Goal: Task Accomplishment & Management: Manage account settings

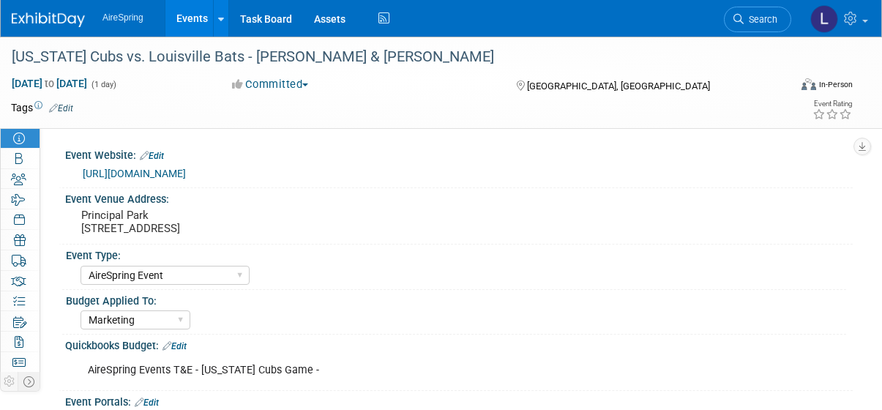
select select "AireSpring Event"
select select "Marketing"
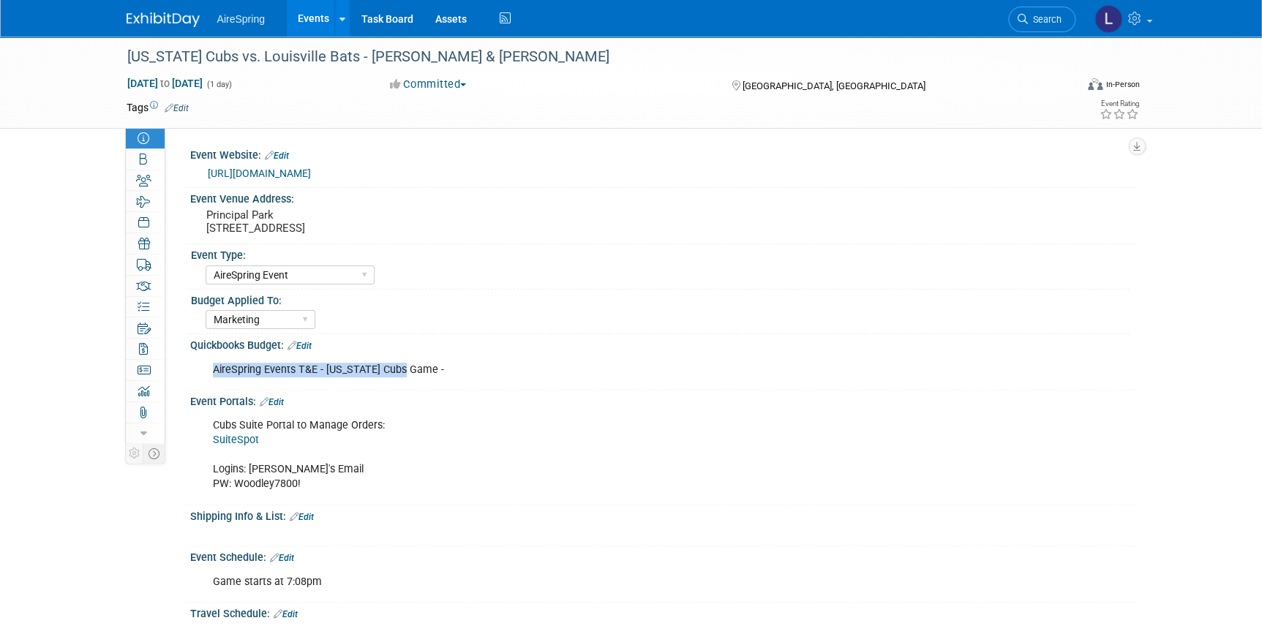
click at [146, 18] on img at bounding box center [163, 19] width 73 height 15
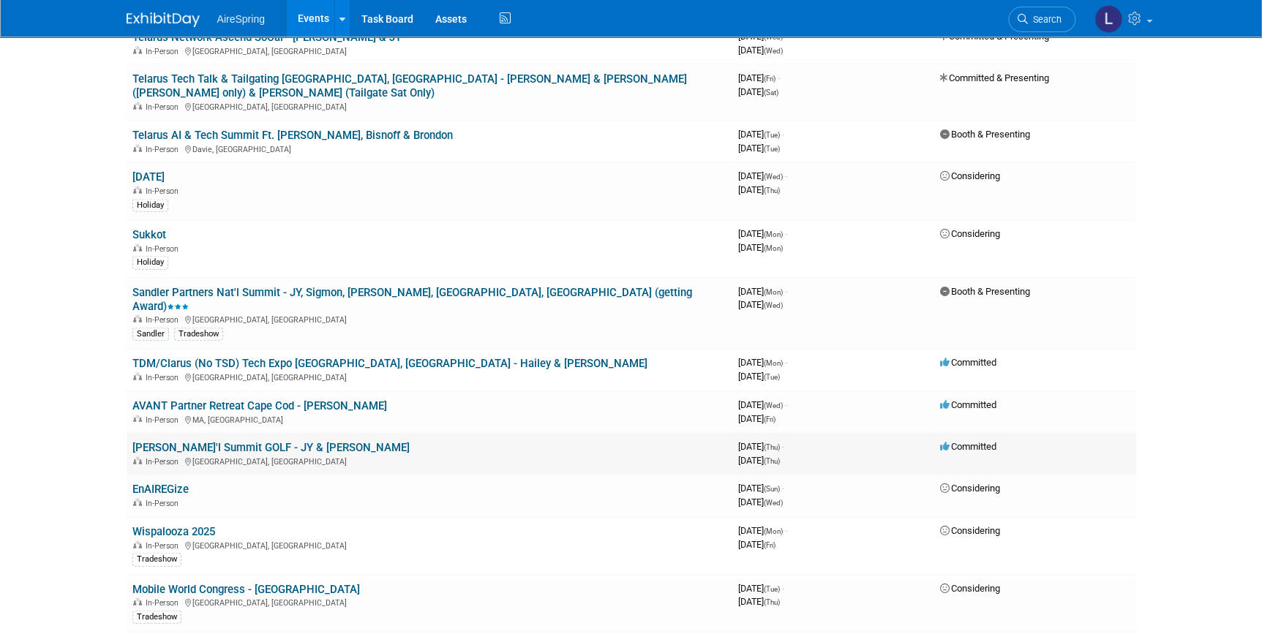
scroll to position [1662, 0]
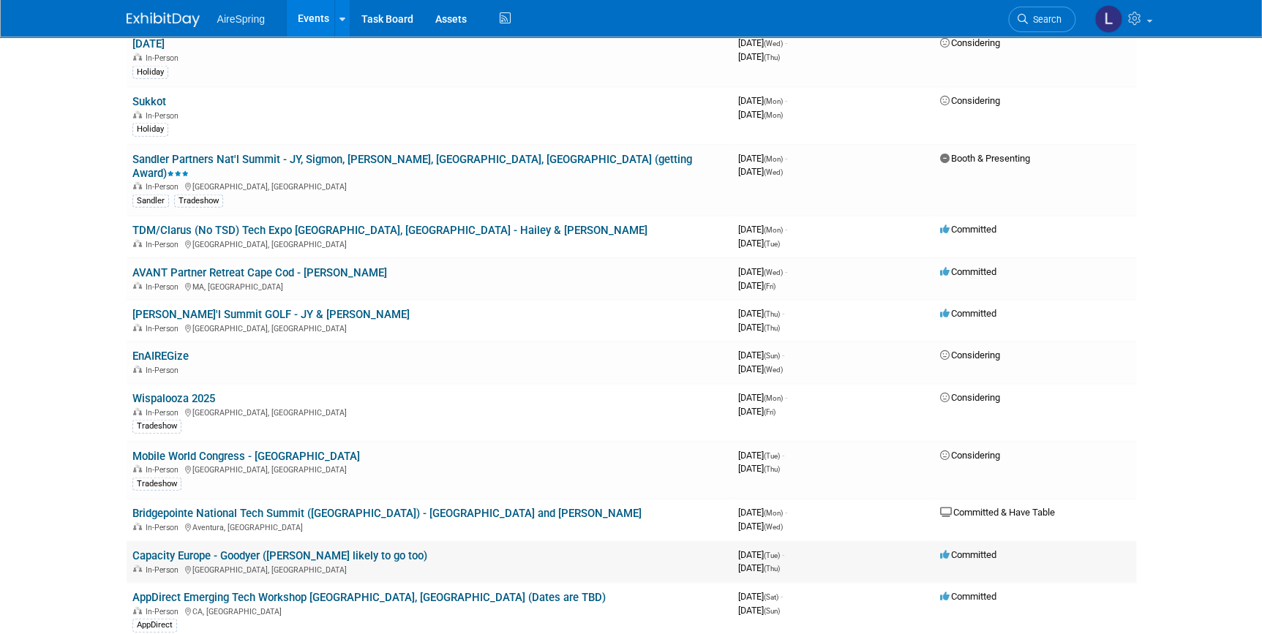
click at [243, 550] on link "Capacity Europe - Goodyer ([PERSON_NAME] likely to go too)" at bounding box center [279, 556] width 295 height 13
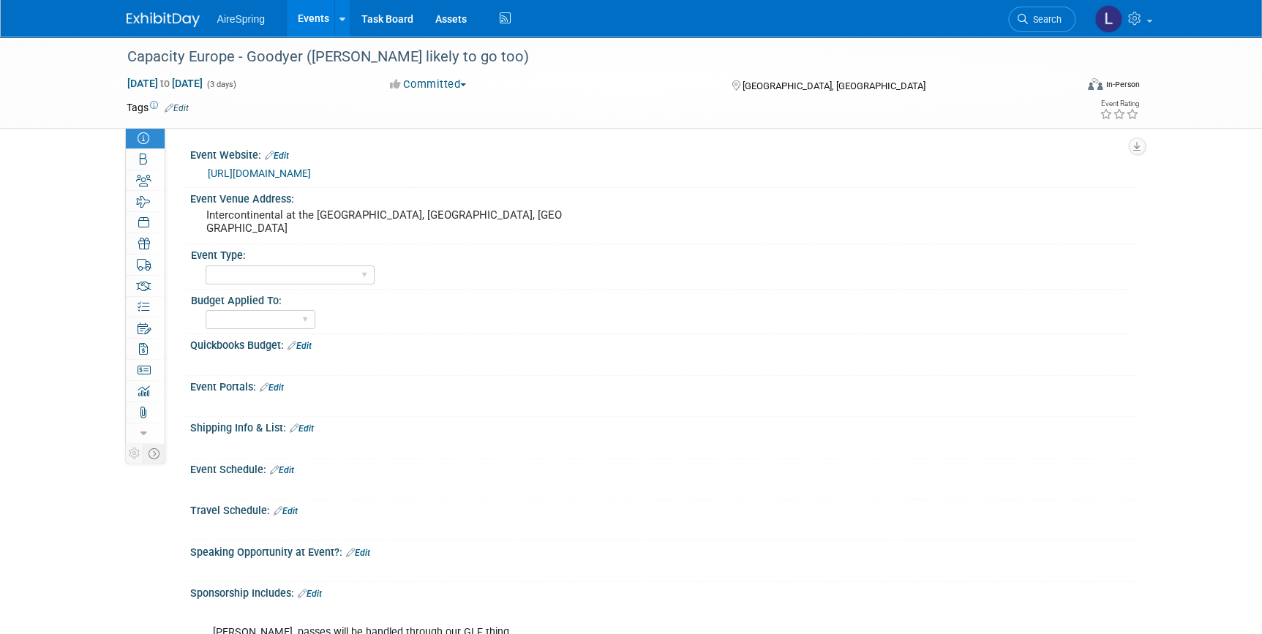
click at [288, 508] on link "Edit" at bounding box center [286, 511] width 24 height 10
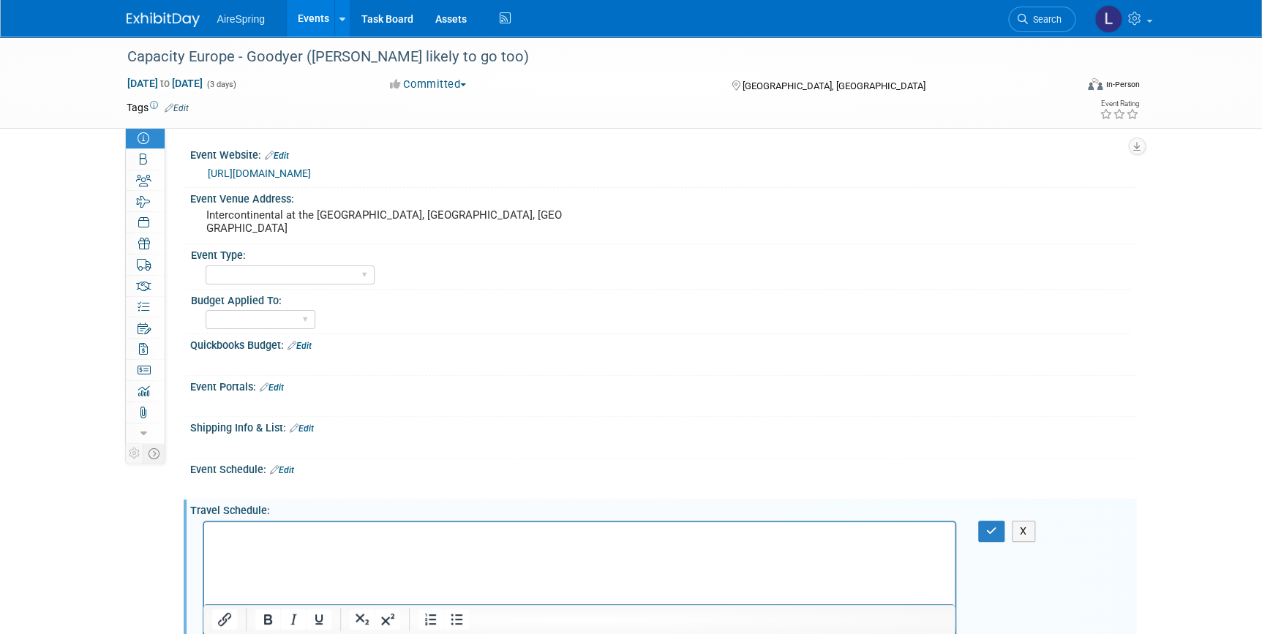
scroll to position [10, 0]
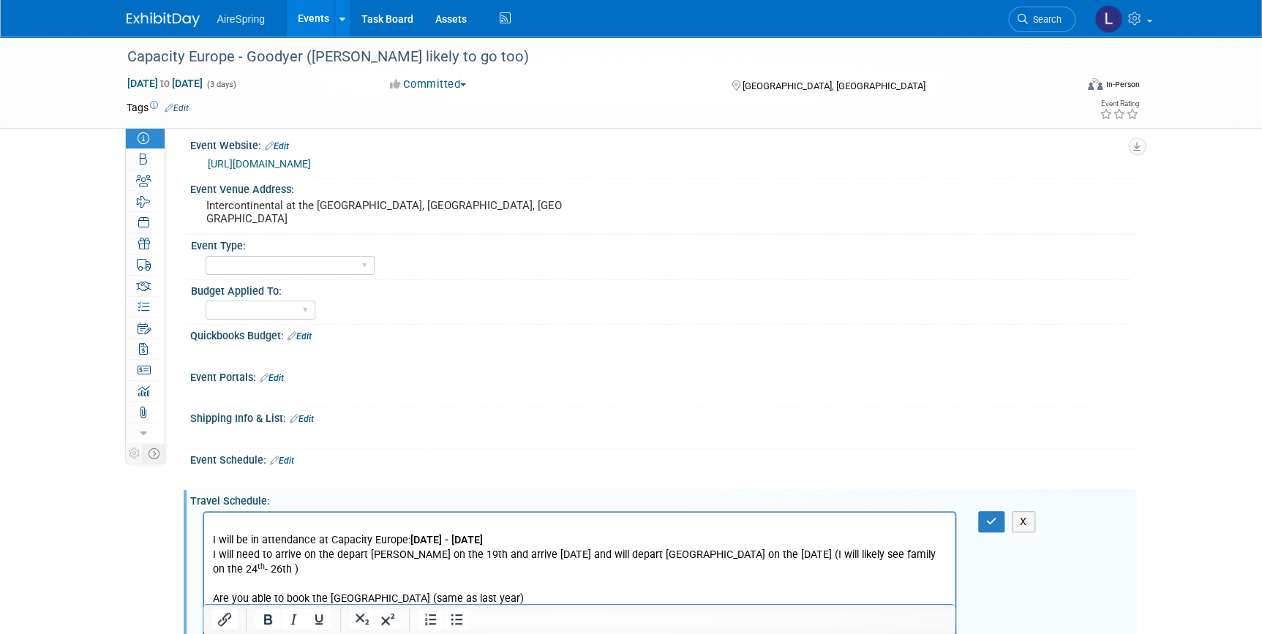
click at [288, 525] on html "I will be in attendance at Capacity Europe: 21 OCTOBER - 23 OCTOBER 2025 I will…" at bounding box center [578, 559] width 751 height 94
drag, startPoint x: 324, startPoint y: 540, endPoint x: 147, endPoint y: 536, distance: 177.1
click at [203, 536] on html "I will be in attendance at Capacity Europe: 21 OCTOBER - 23 OCTOBER 2025 I will…" at bounding box center [578, 559] width 751 height 94
click at [285, 571] on p "I will need to arrive on the depart Austin on the 19th and arrive 20th October …" at bounding box center [579, 561] width 734 height 29
click at [239, 552] on p "I will need to arrive on the depart Austin on the 19th and arrive 20th October …" at bounding box center [579, 561] width 734 height 29
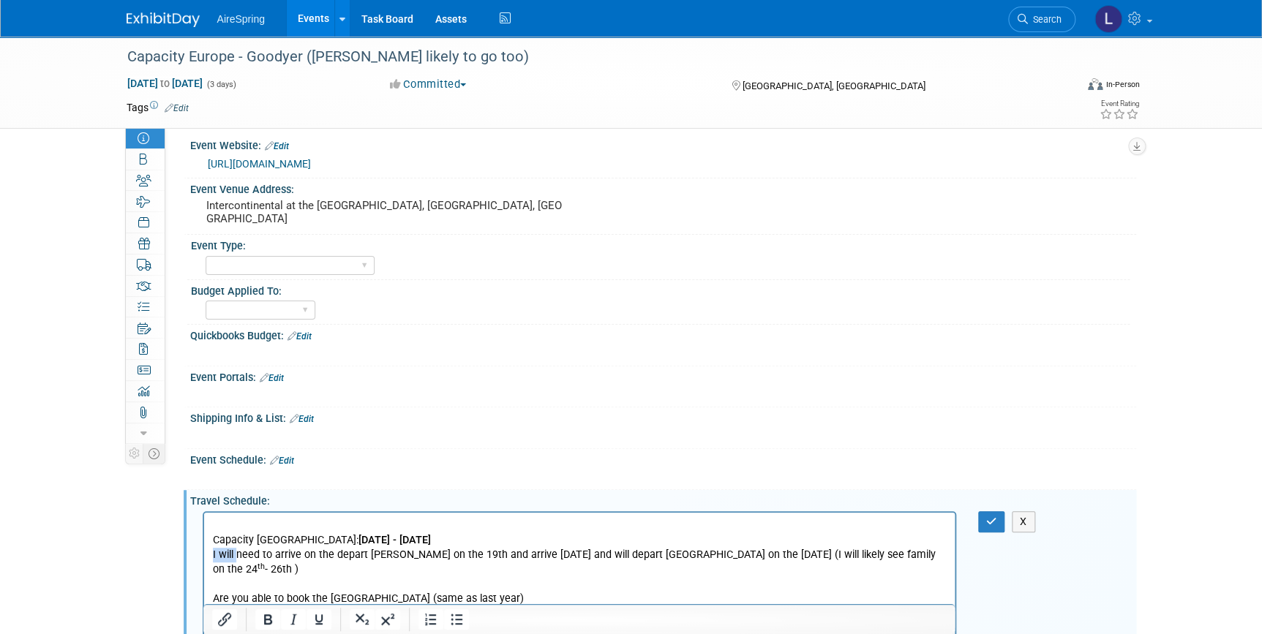
drag, startPoint x: 237, startPoint y: 555, endPoint x: 388, endPoint y: 1062, distance: 529.7
click at [203, 552] on html "Capacity Europe: 21 OCTOBER - 23 OCTOBER 2025 I will need to arrive on the depa…" at bounding box center [578, 559] width 751 height 94
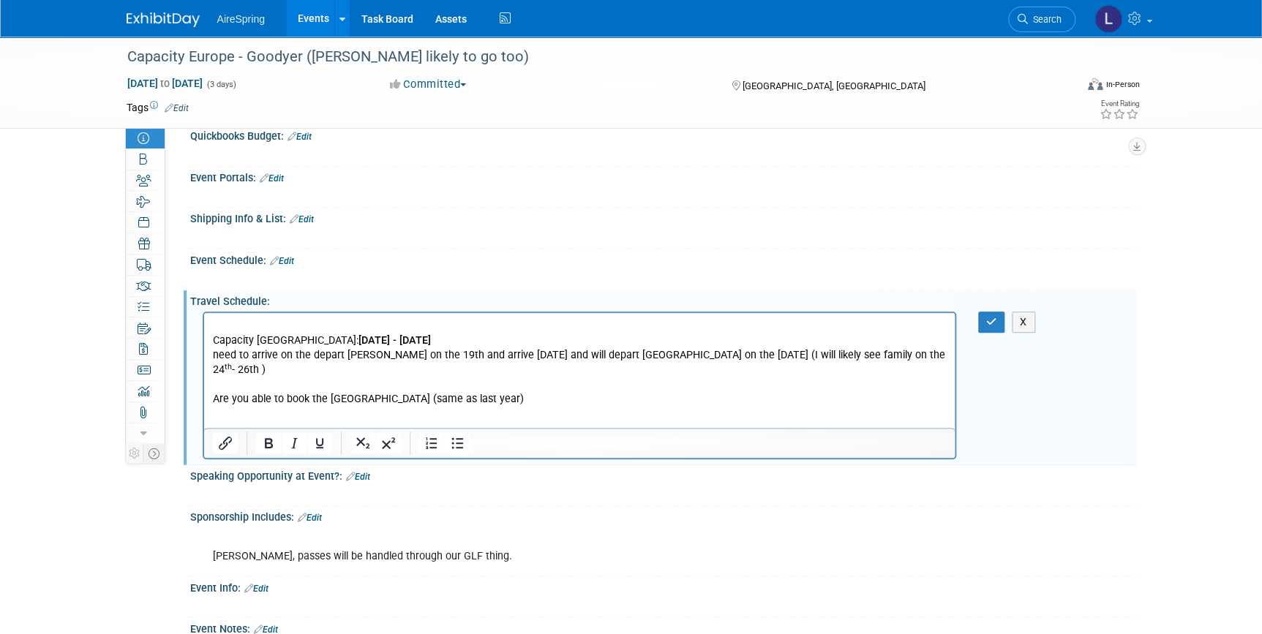
scroll to position [276, 0]
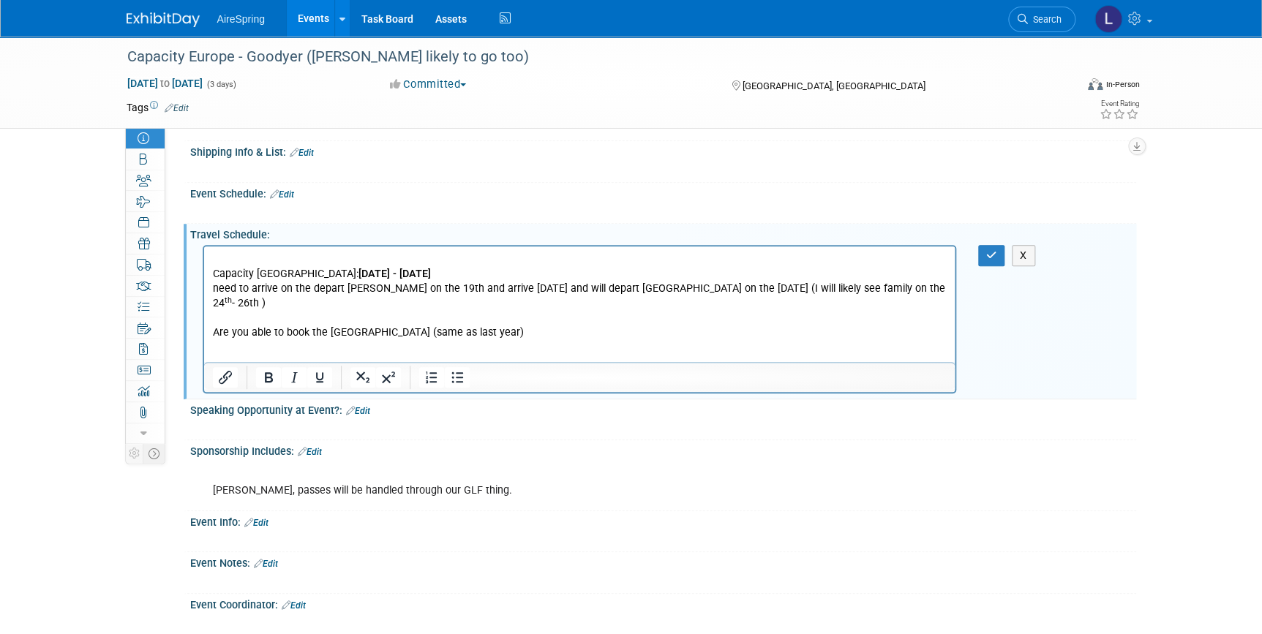
click at [679, 325] on p "Are you able to book the [GEOGRAPHIC_DATA] (same as last year)" at bounding box center [579, 332] width 734 height 15
click at [947, 284] on body "Capacity Europe: 21 OCTOBER - 23 OCTOBER 2025 need to arrive on the depart Aust…" at bounding box center [578, 296] width 735 height 88
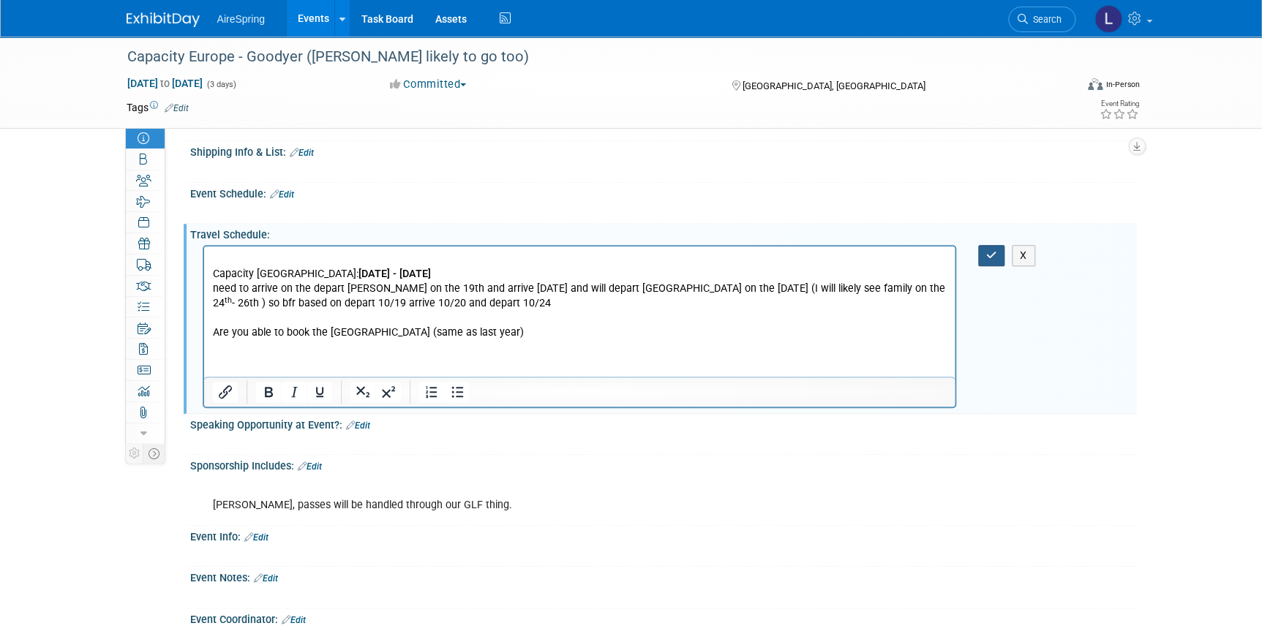
click at [986, 252] on icon "button" at bounding box center [991, 255] width 11 height 10
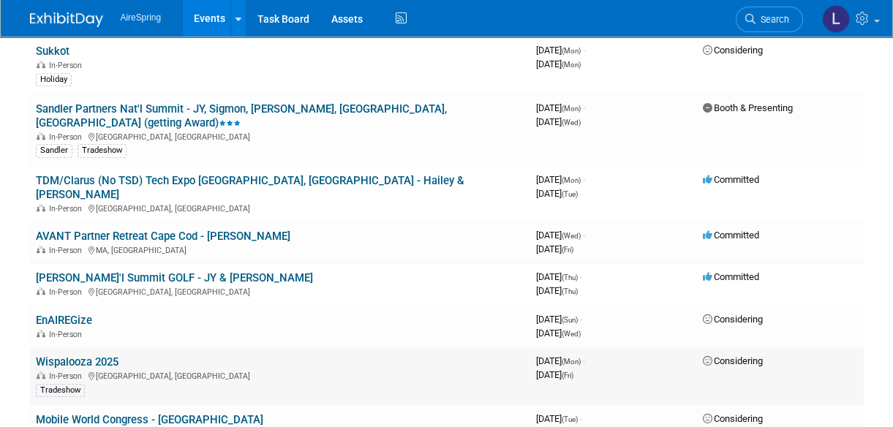
scroll to position [1862, 0]
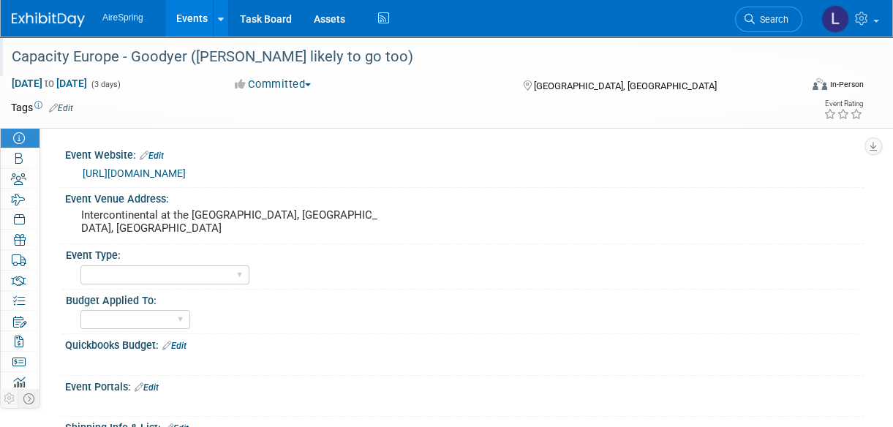
click at [271, 50] on div "Capacity Europe - Goodyer ([PERSON_NAME] likely to go too)" at bounding box center [399, 57] width 784 height 26
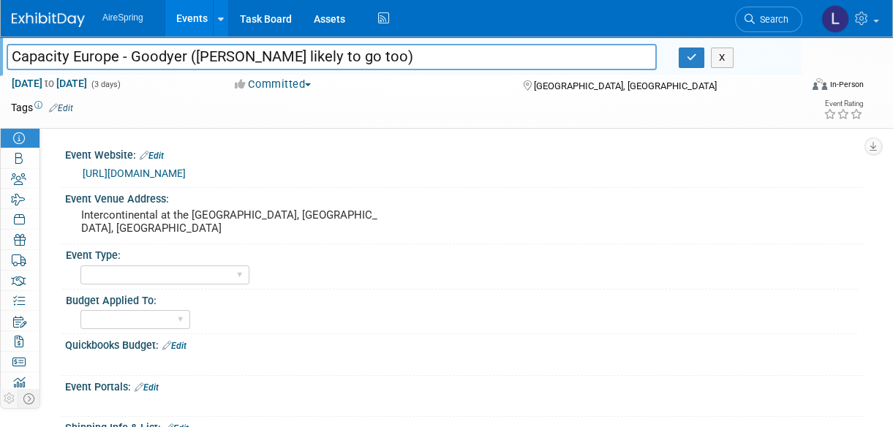
drag, startPoint x: 385, startPoint y: 61, endPoint x: 189, endPoint y: 48, distance: 196.5
click at [189, 48] on input "Capacity Europe - Goodyer ([PERSON_NAME] likely to go too)" at bounding box center [332, 57] width 650 height 26
type input "Capacity Europe - Goodyer"
click at [685, 51] on button "button" at bounding box center [692, 58] width 26 height 20
